Goal: Task Accomplishment & Management: Use online tool/utility

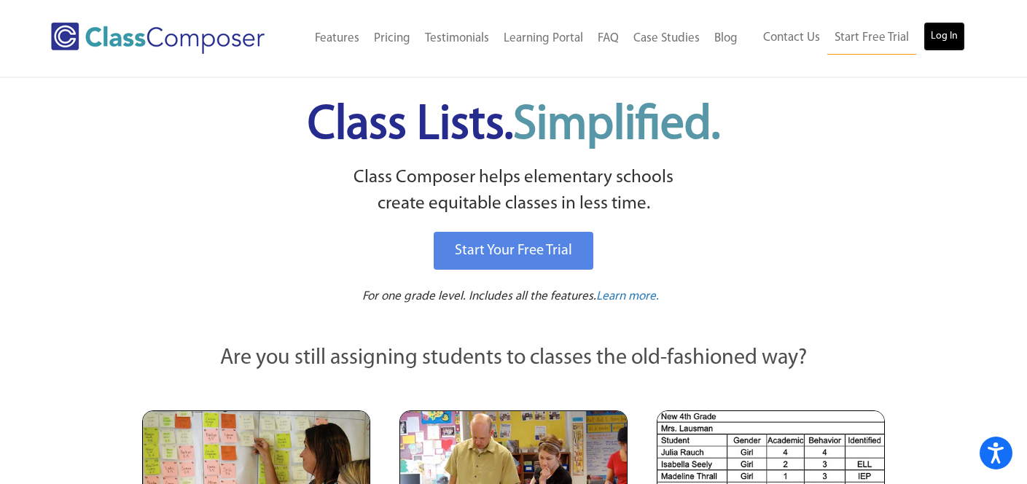
click at [941, 33] on link "Log In" at bounding box center [944, 36] width 42 height 29
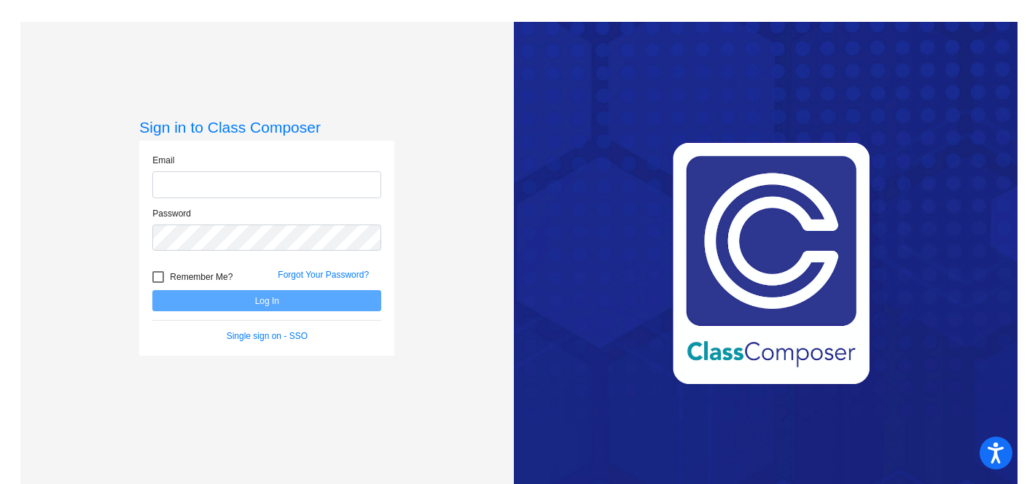
type input "mhesch@isd186.org"
click at [218, 292] on button "Log In" at bounding box center [266, 300] width 229 height 21
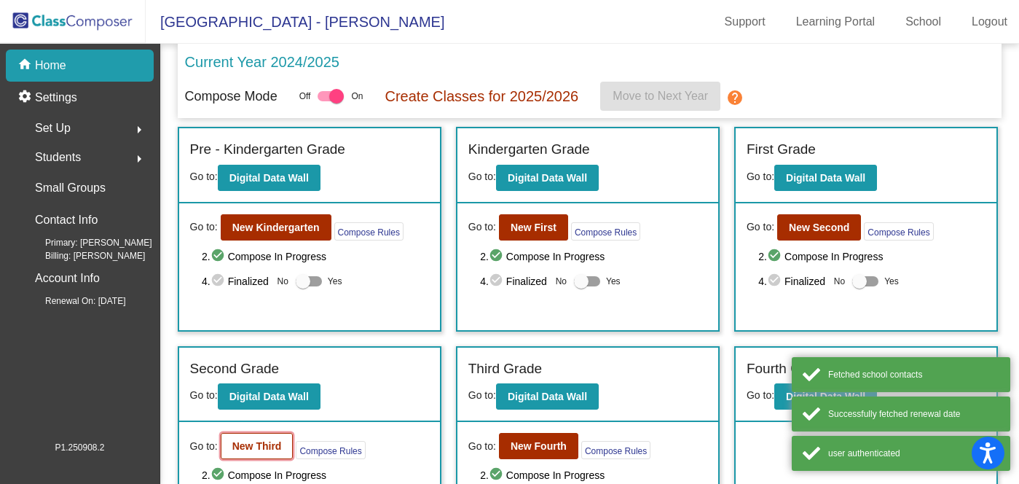
click at [268, 442] on b "New Third" at bounding box center [257, 446] width 50 height 12
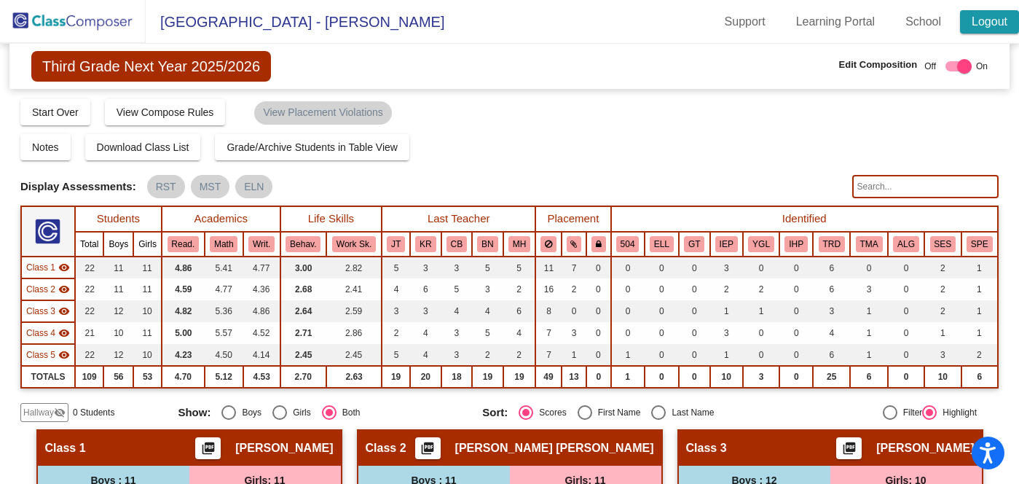
click at [969, 20] on link "Logout" at bounding box center [989, 21] width 59 height 23
